Goal: Task Accomplishment & Management: Manage account settings

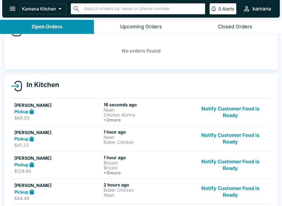
scroll to position [16, 0]
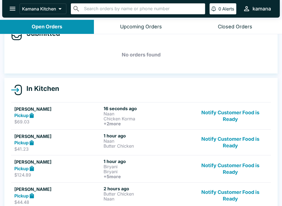
click at [247, 120] on button "Notify Customer Food is Ready" at bounding box center [230, 116] width 75 height 20
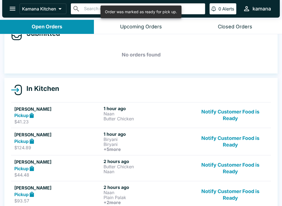
click at [243, 113] on button "Notify Customer Food is Ready" at bounding box center [230, 115] width 75 height 19
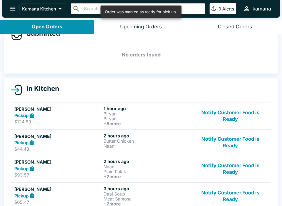
click at [229, 117] on button "Notify Customer Food is Ready" at bounding box center [230, 116] width 75 height 20
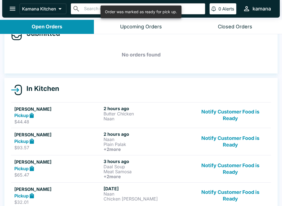
click at [237, 122] on button "Notify Customer Food is Ready" at bounding box center [230, 115] width 75 height 19
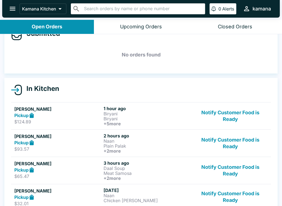
click at [238, 116] on button "Notify Customer Food is Ready" at bounding box center [230, 116] width 75 height 20
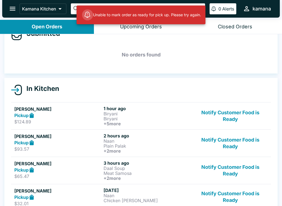
click at [237, 116] on button "Notify Customer Food is Ready" at bounding box center [230, 116] width 75 height 20
click at [241, 120] on button "Notify Customer Food is Ready" at bounding box center [230, 116] width 75 height 20
click at [240, 112] on button "Notify Customer Food is Ready" at bounding box center [230, 116] width 75 height 20
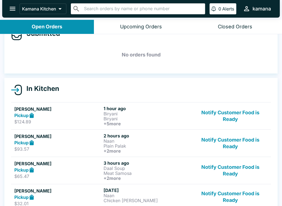
click at [237, 119] on button "Notify Customer Food is Ready" at bounding box center [230, 116] width 75 height 20
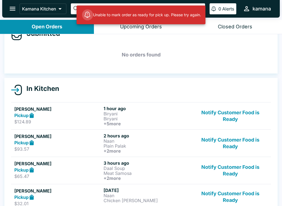
click at [234, 113] on button "Notify Customer Food is Ready" at bounding box center [230, 116] width 75 height 20
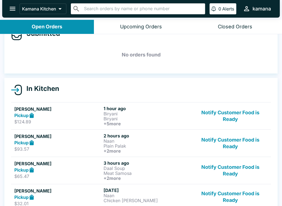
click at [17, 8] on button "open drawer" at bounding box center [13, 9] width 14 height 14
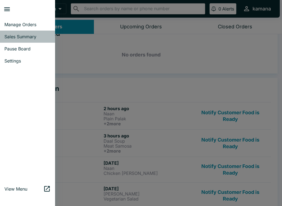
click at [33, 38] on span "Sales Summary" at bounding box center [27, 37] width 46 height 6
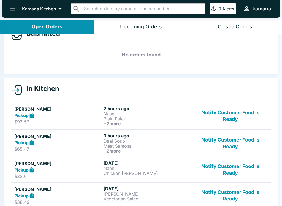
select select "03:00"
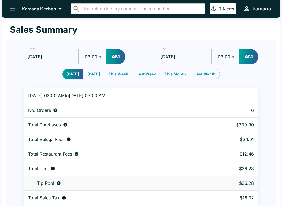
click at [9, 7] on icon "open drawer" at bounding box center [12, 8] width 7 height 7
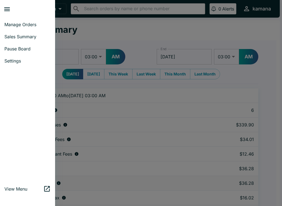
click at [28, 25] on span "Manage Orders" at bounding box center [27, 25] width 46 height 6
